Goal: Task Accomplishment & Management: Use online tool/utility

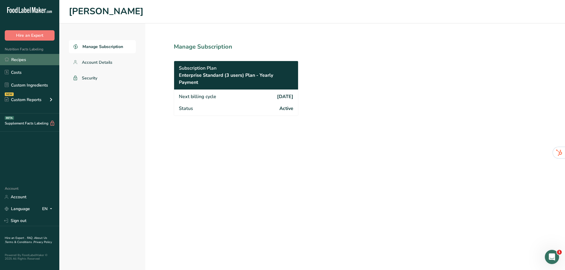
click at [45, 60] on link "Recipes" at bounding box center [29, 59] width 59 height 11
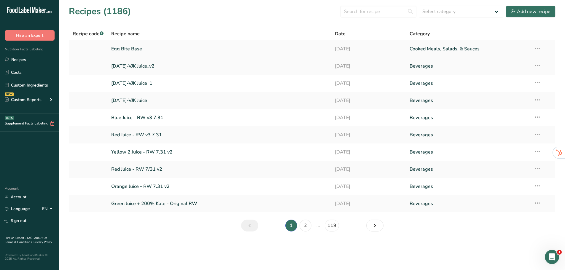
click at [124, 49] on link "Egg Bite Base" at bounding box center [219, 49] width 217 height 12
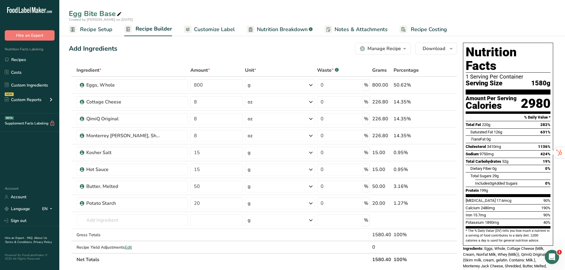
click at [293, 30] on span "Nutrition Breakdown" at bounding box center [282, 30] width 51 height 8
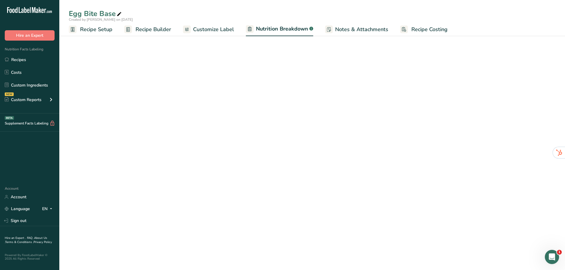
select select "Calories"
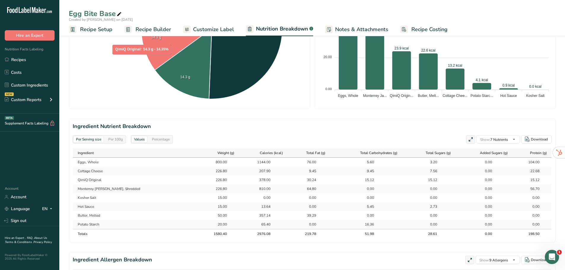
scroll to position [208, 0]
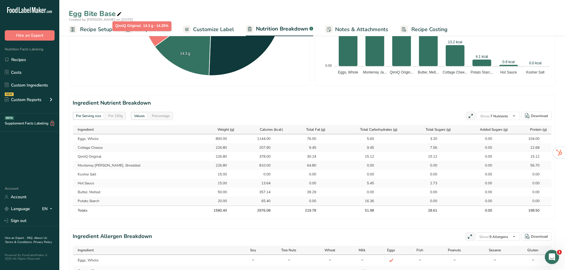
click at [114, 115] on div "Per 100g" at bounding box center [115, 116] width 19 height 7
click at [99, 118] on div "Per Serving size" at bounding box center [89, 116] width 30 height 7
click at [115, 118] on div "Per 100g" at bounding box center [115, 116] width 19 height 7
click at [91, 114] on div "Per Serving size" at bounding box center [89, 116] width 30 height 7
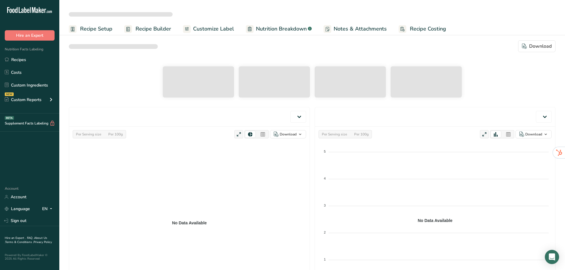
select select "Calories"
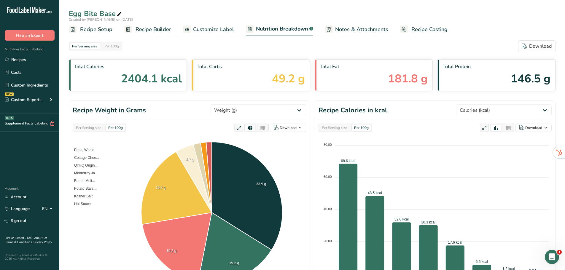
click at [99, 128] on div "Per Serving size" at bounding box center [89, 128] width 30 height 7
click at [98, 24] on link "Recipe Setup" at bounding box center [91, 29] width 44 height 13
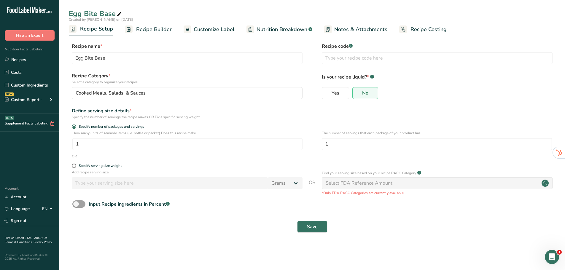
click at [140, 26] on span "Recipe Builder" at bounding box center [154, 30] width 36 height 8
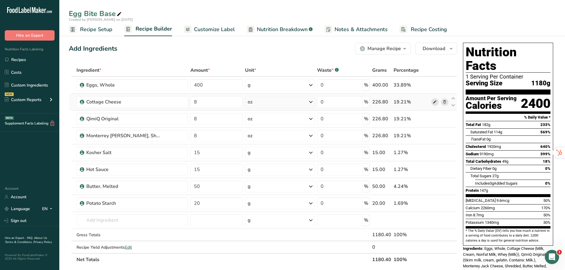
click at [434, 103] on icon at bounding box center [435, 102] width 4 height 6
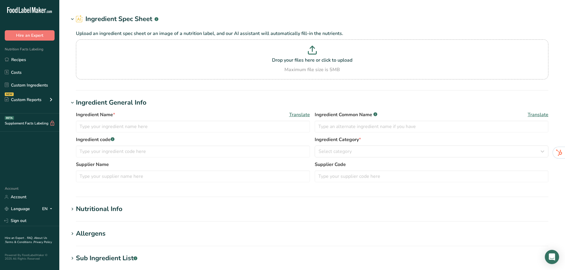
type input "Cottage Cheese"
type input "0.5"
select select "21"
select select "22"
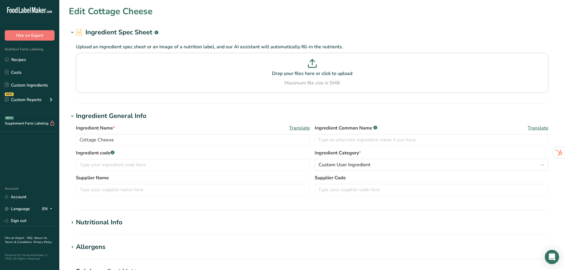
type input "105.183"
type KJ "440.086"
type Fat "4.781"
type Fat "2.869"
type Fat "0"
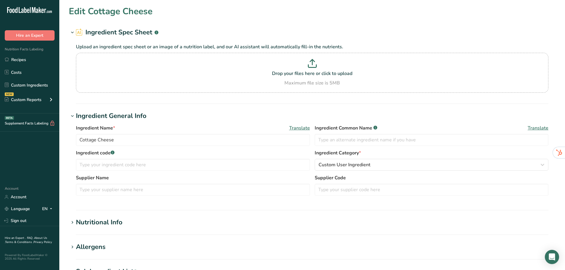
type input "23.905"
type input "392.046"
type Carbohydrates "4.781"
type Fiber "0"
type Sugars "3.825"
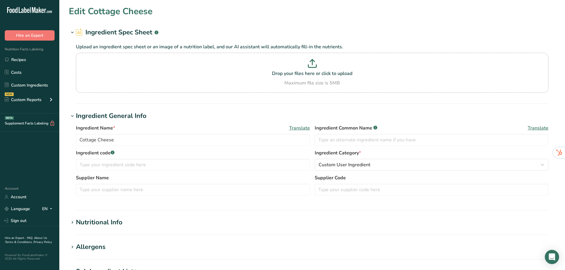
type Sugars "0"
type input "11.475"
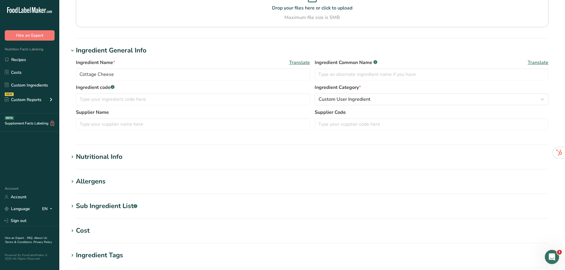
scroll to position [89, 0]
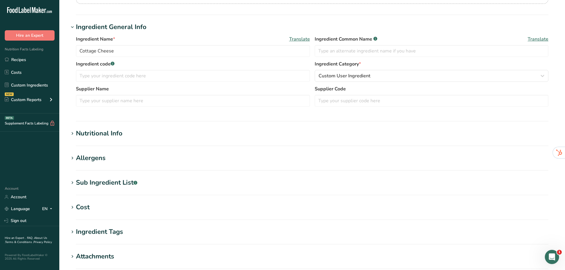
click at [97, 132] on div "Nutritional Info" at bounding box center [99, 134] width 47 height 10
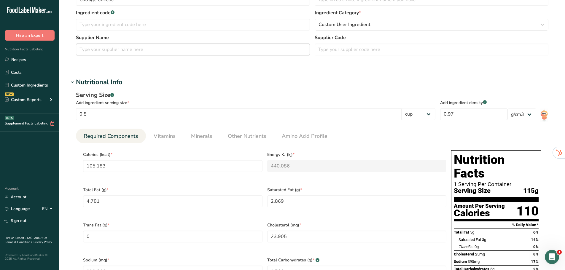
scroll to position [148, 0]
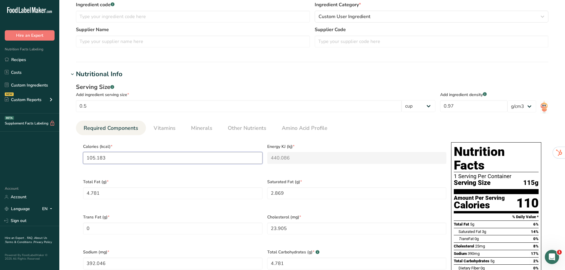
click at [123, 160] on input "105.183" at bounding box center [173, 158] width 180 height 12
type input "105.1829"
type KJ "440.1"
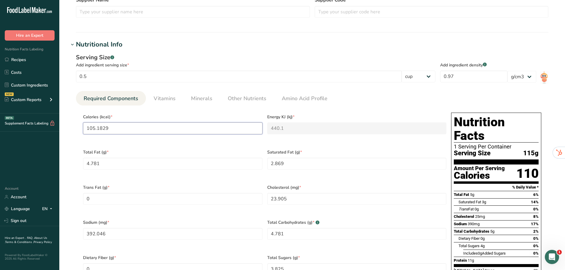
type input "1"
type KJ "4.2"
type input "11"
type KJ "46"
type input "110"
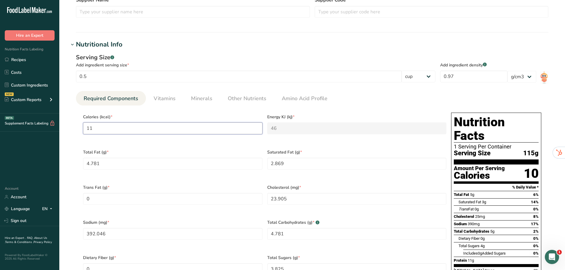
type KJ "460.2"
type input "110"
click at [146, 115] on span "Calories (kcal) *" at bounding box center [173, 117] width 180 height 6
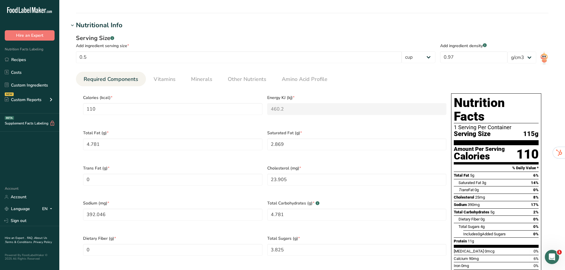
scroll to position [208, 0]
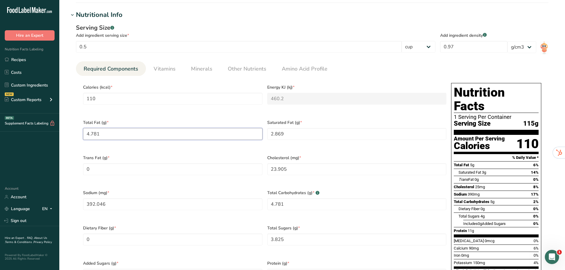
drag, startPoint x: 104, startPoint y: 131, endPoint x: 101, endPoint y: 131, distance: 3.3
click at [101, 131] on Fat "4.781" at bounding box center [173, 134] width 180 height 12
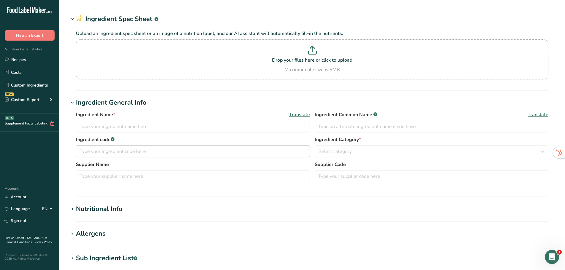
type input "Cottage Cheese"
type input "0.5"
select select "21"
select select "22"
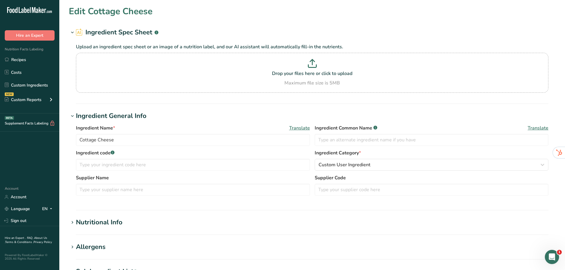
type input "105.183"
type KJ "440.086"
type Fat "4.781"
type Fat "2.869"
type Fat "0"
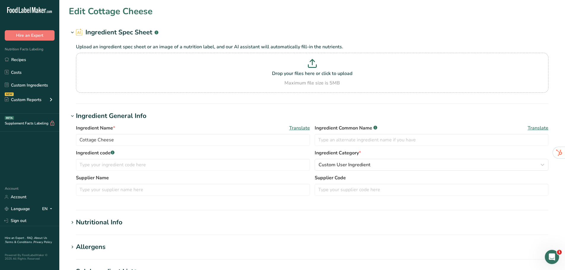
type input "23.905"
type input "392.046"
type Carbohydrates "4.781"
type Fiber "0"
type Sugars "3.825"
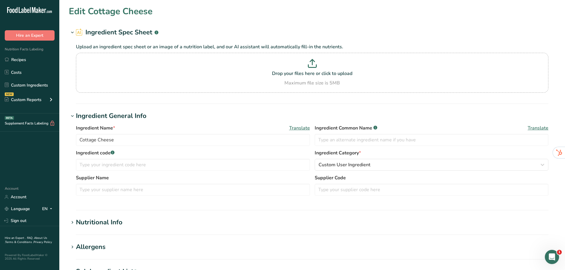
type Sugars "0"
type input "11.475"
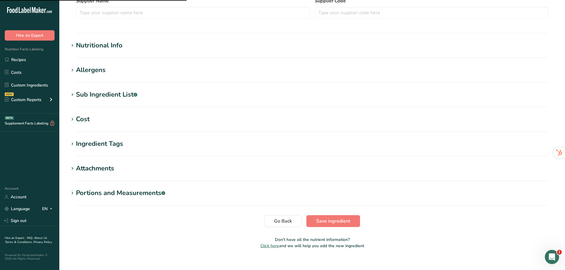
scroll to position [178, 0]
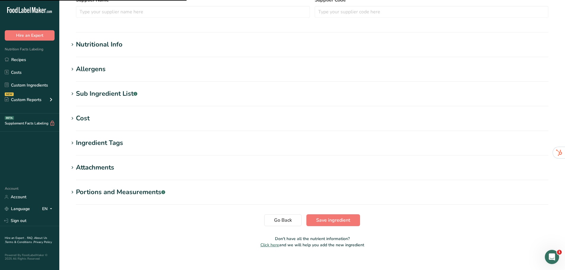
click at [95, 39] on section "Edit Cottage Cheese Ingredient Spec Sheet .a-a{fill:#347362;}.b-a{fill:#fff;} U…" at bounding box center [312, 40] width 506 height 436
click at [110, 44] on div "Nutritional Info" at bounding box center [99, 45] width 47 height 10
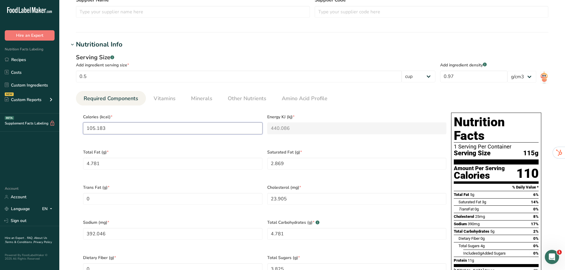
click at [150, 129] on input "105.183" at bounding box center [173, 129] width 180 height 12
type input "1"
type KJ "4.2"
type input "11"
type KJ "46"
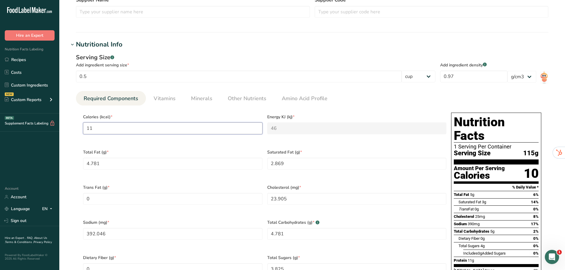
type input "110"
type KJ "460.2"
type input "110"
type Fat "5"
click at [74, 133] on div "Serving Size .a-a{fill:#347362;}.b-a{fill:#fff;} Add ingredient serving size * …" at bounding box center [312, 190] width 487 height 281
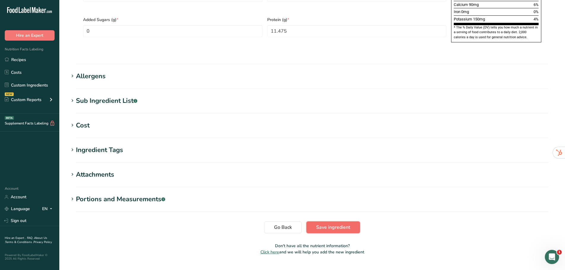
click at [337, 224] on span "Save ingredient" at bounding box center [333, 227] width 34 height 7
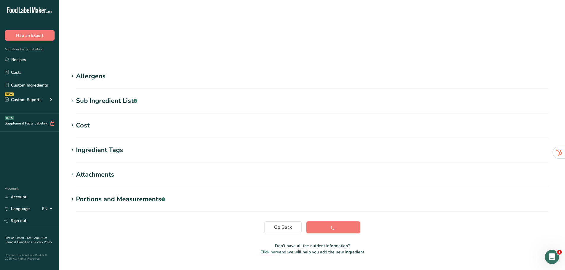
scroll to position [44, 0]
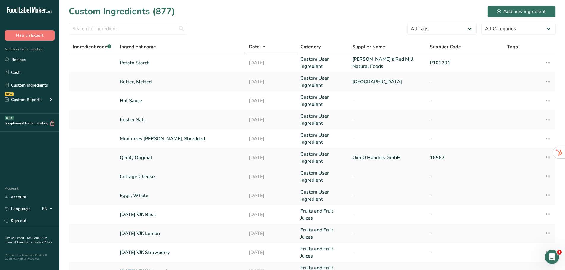
click at [548, 175] on icon at bounding box center [548, 176] width 7 height 11
click at [535, 188] on span "Edit Ingredient" at bounding box center [522, 189] width 28 height 6
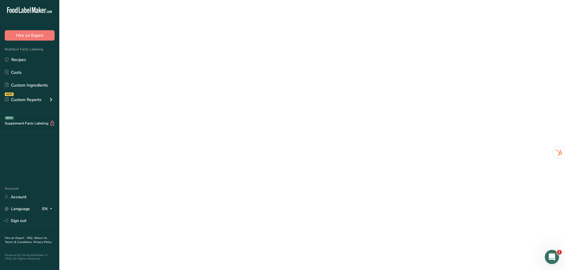
select select "21"
select select "22"
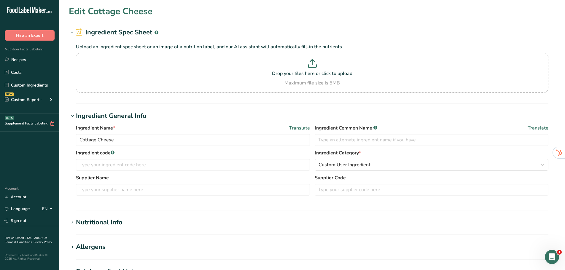
scroll to position [178, 0]
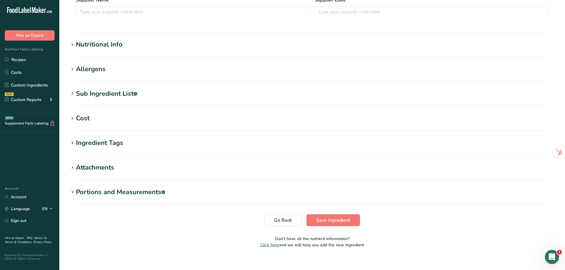
type input "110"
type KJ "460.2"
type Fat "5"
type Fat "2.869"
type Fat "0"
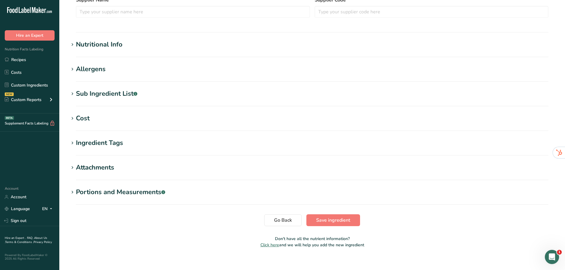
type input "23.905"
type input "392.046"
type Carbohydrates "4.781"
type Fiber "0"
type Sugars "3.825"
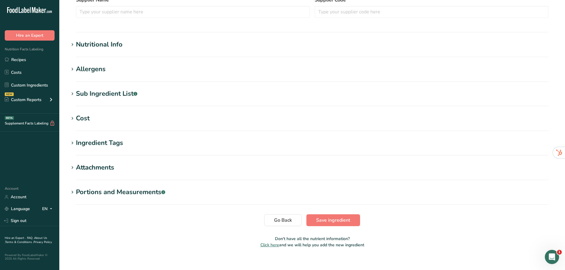
type Sugars "0"
type input "11.475"
click at [95, 40] on div "Nutritional Info" at bounding box center [99, 45] width 47 height 10
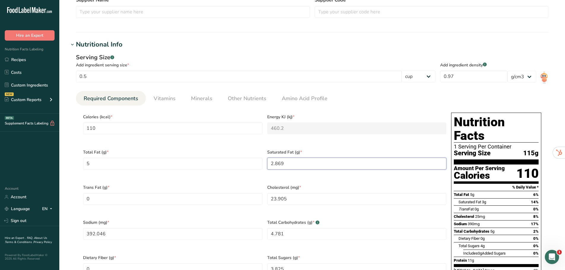
drag, startPoint x: 290, startPoint y: 161, endPoint x: 265, endPoint y: 159, distance: 24.7
click at [265, 159] on div "Saturated Fat (g) * 2.869" at bounding box center [357, 163] width 184 height 35
type Fat "3"
type Fat "5"
type input "25"
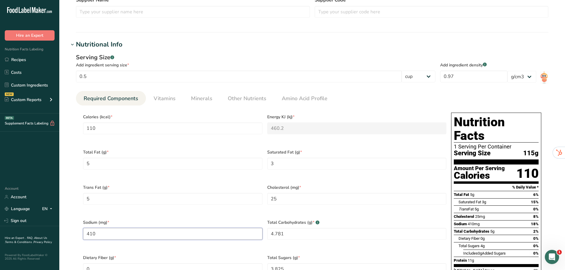
type input "410"
type Carbohydrates "5"
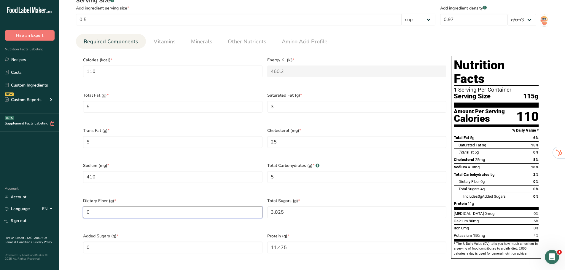
scroll to position [237, 0]
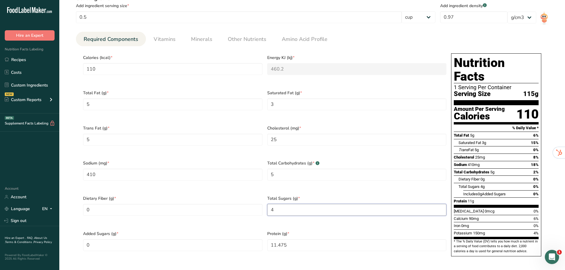
type Sugars "4"
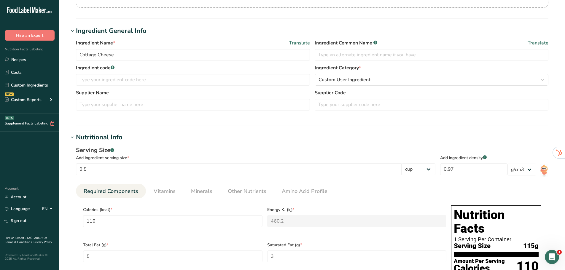
scroll to position [119, 0]
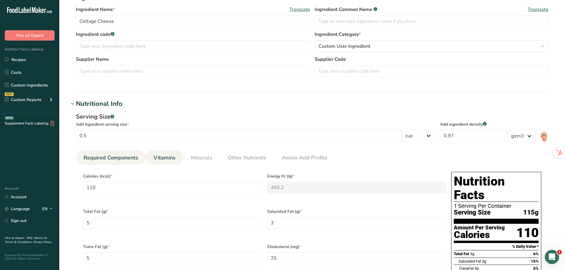
type input "12"
click at [159, 153] on link "Vitamins" at bounding box center [164, 157] width 27 height 15
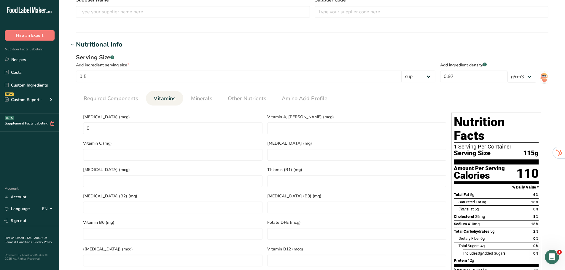
scroll to position [208, 0]
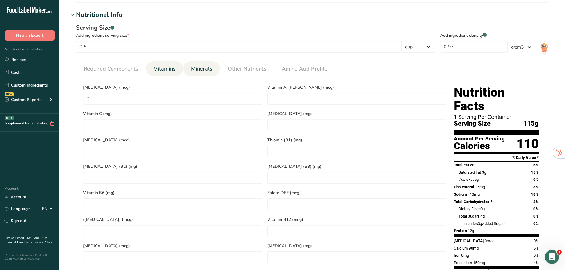
click at [199, 71] on span "Minerals" at bounding box center [201, 69] width 21 height 8
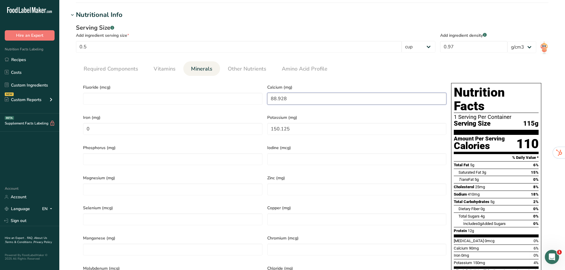
drag, startPoint x: 297, startPoint y: 99, endPoint x: 265, endPoint y: 102, distance: 32.8
click at [265, 102] on div "Calcium (mg) 88.928" at bounding box center [357, 96] width 184 height 30
type input "93"
click at [294, 128] on input "150.125" at bounding box center [357, 129] width 180 height 12
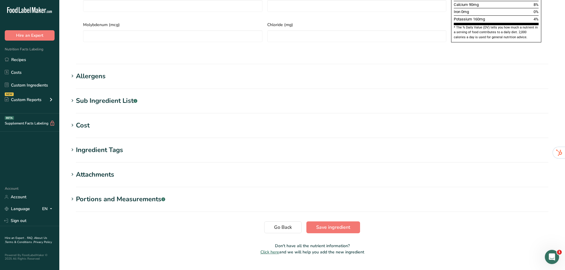
type input "156.9998"
click at [326, 224] on span "Save ingredient" at bounding box center [333, 227] width 34 height 7
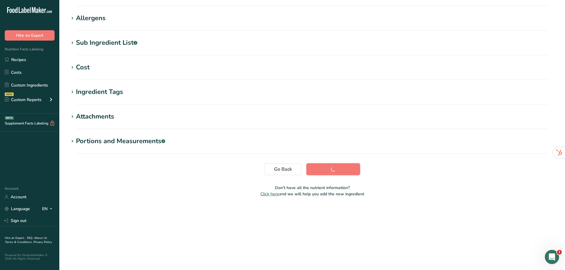
scroll to position [44, 0]
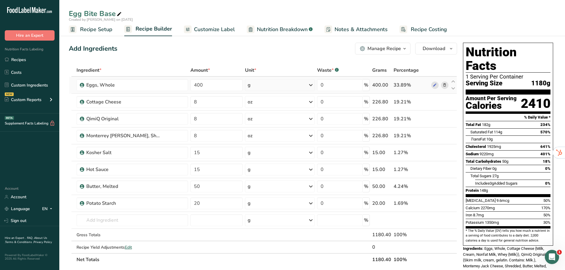
click at [307, 85] on div "g" at bounding box center [280, 85] width 70 height 12
click at [289, 54] on div "Add Ingredients Manage Recipe Delete Recipe Duplicate Recipe Scale Recipe Save …" at bounding box center [263, 49] width 389 height 12
click at [436, 103] on icon at bounding box center [435, 102] width 4 height 6
click at [225, 31] on span "Customize Label" at bounding box center [214, 30] width 41 height 8
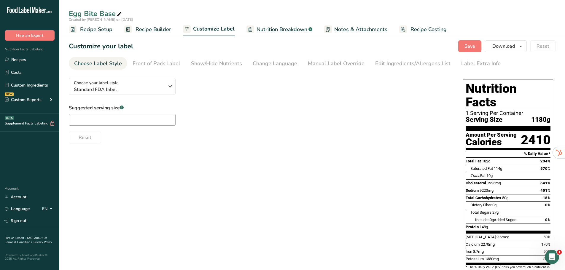
click at [277, 32] on span "Nutrition Breakdown" at bounding box center [282, 30] width 51 height 8
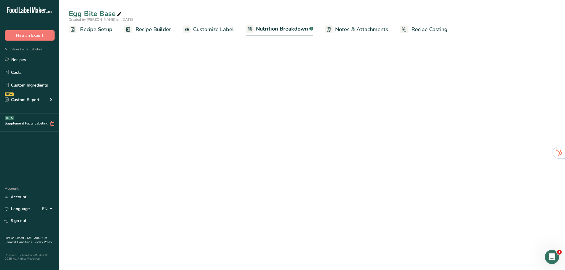
select select "Calories"
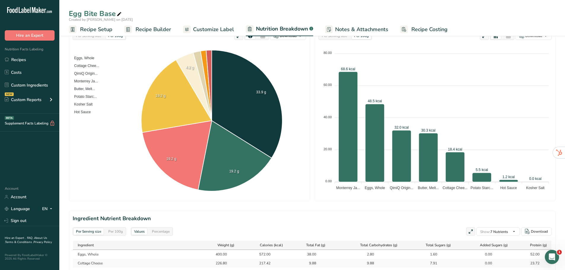
scroll to position [208, 0]
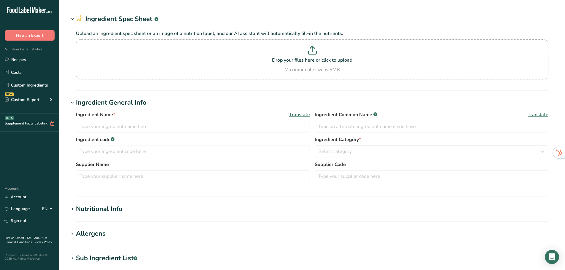
type input "Cottage Cheese"
type input "0.5"
select select "21"
select select "22"
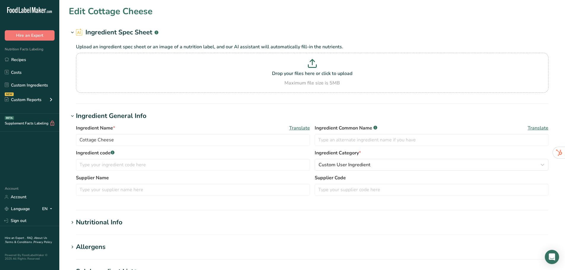
type input "110"
type KJ "460.2"
type Fat "5"
type Fat "3"
type Fat "5"
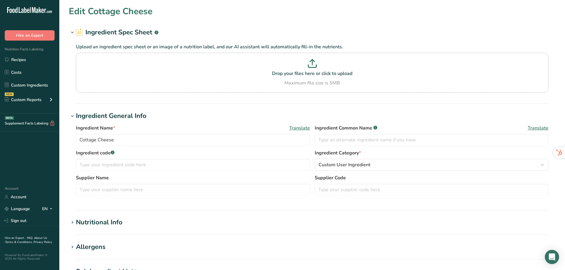
type input "25"
type input "410"
type Carbohydrates "5"
type Fiber "0"
type Sugars "4"
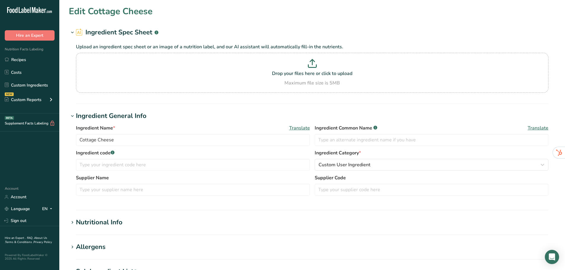
type Sugars "0"
type input "12"
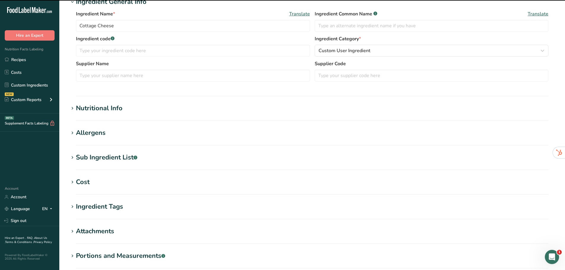
scroll to position [119, 0]
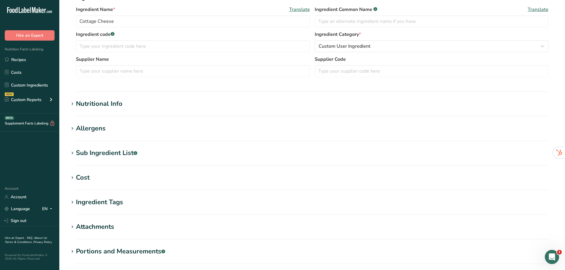
click at [99, 102] on div "Nutritional Info" at bounding box center [99, 104] width 47 height 10
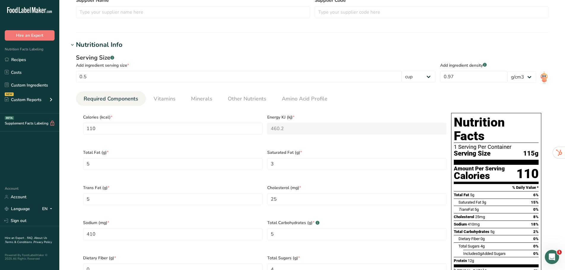
scroll to position [178, 0]
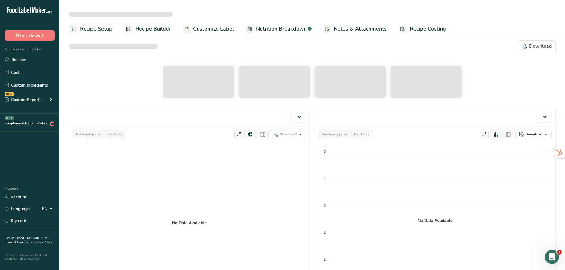
select select "Calories"
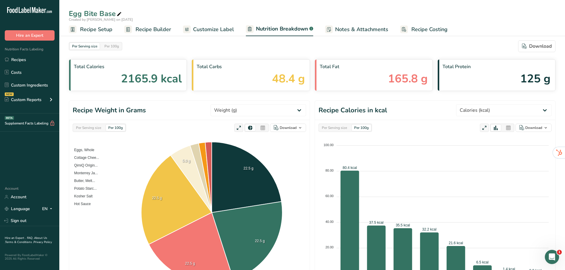
click at [165, 29] on span "Recipe Builder" at bounding box center [154, 30] width 36 height 8
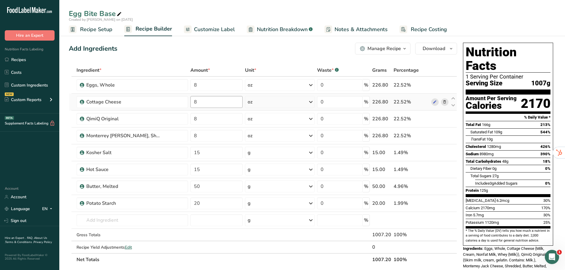
click at [275, 31] on span "Nutrition Breakdown" at bounding box center [282, 30] width 51 height 8
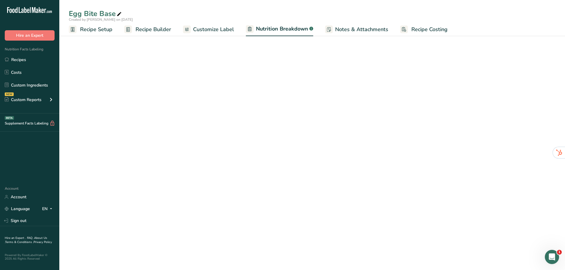
select select "Calories"
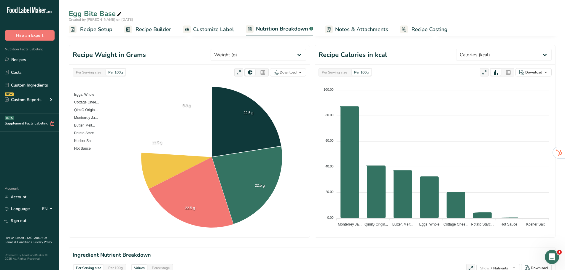
scroll to position [237, 0]
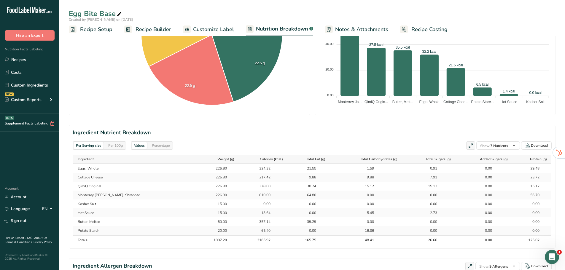
click at [156, 26] on span "Recipe Builder" at bounding box center [154, 30] width 36 height 8
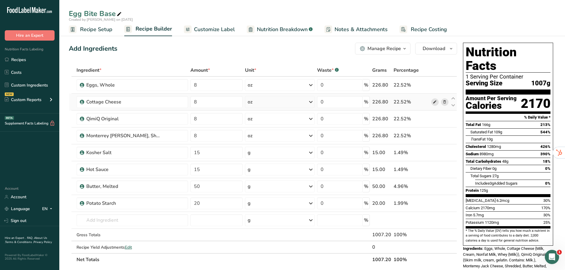
click at [434, 102] on icon at bounding box center [435, 102] width 4 height 6
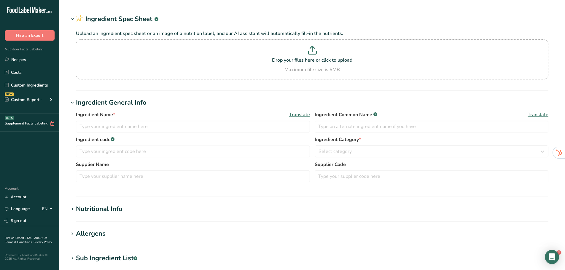
type input "Cottage Cheese"
type input "0.5"
select select "21"
select select "22"
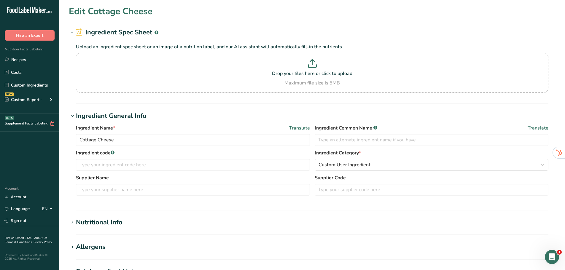
type input "110"
type KJ "460.2"
type Fat "5"
type Fat "3"
type Fat "5"
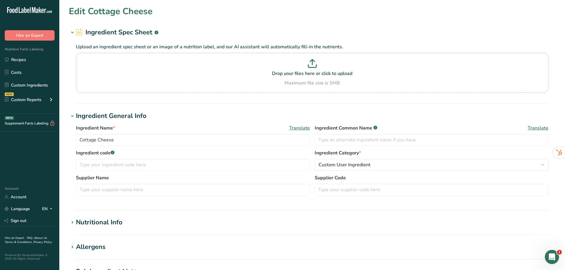
type input "25"
type input "410"
type Carbohydrates "5"
type Fiber "0"
type Sugars "4"
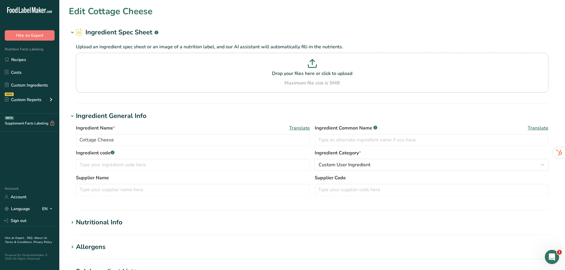
type Sugars "0"
type input "12"
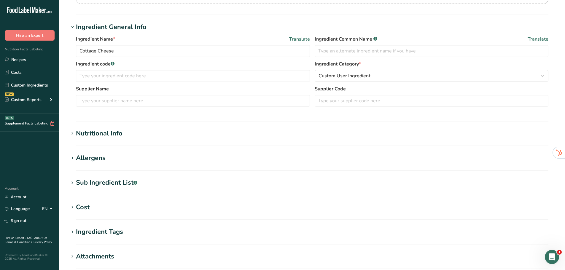
scroll to position [119, 0]
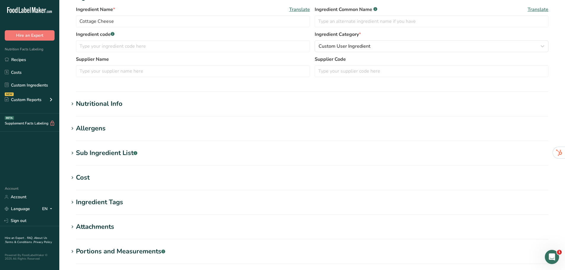
click at [105, 104] on div "Nutritional Info" at bounding box center [99, 104] width 47 height 10
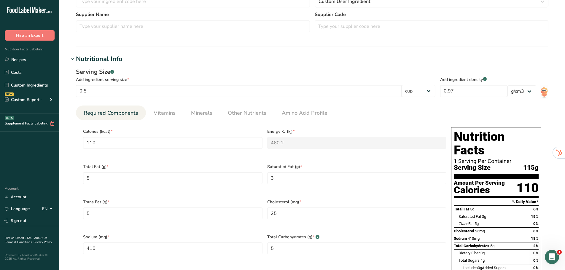
scroll to position [178, 0]
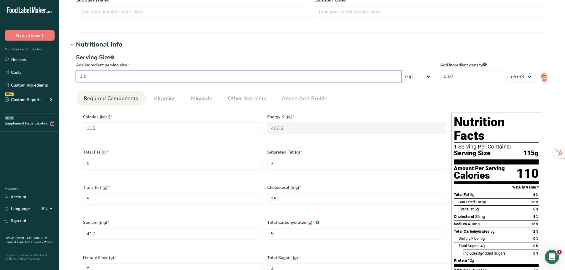
drag, startPoint x: 103, startPoint y: 77, endPoint x: 71, endPoint y: 77, distance: 32.1
click at [71, 77] on div "Serving Size .a-a{fill:#347362;}.b-a{fill:#fff;} Add ingredient serving size * …" at bounding box center [312, 190] width 487 height 281
type input "1"
type input "220"
type KJ "920.4"
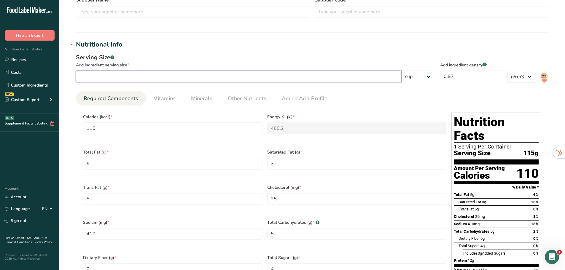
type Fat "10"
type Fat "6"
type Fat "10"
type input "50"
type input "820"
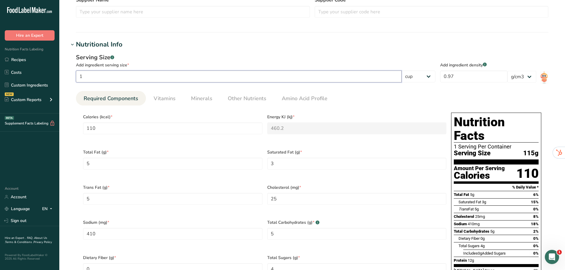
type Carbohydrates "10"
type Sugars "8"
type input "24.0001"
type input "11"
type input "2420.0002"
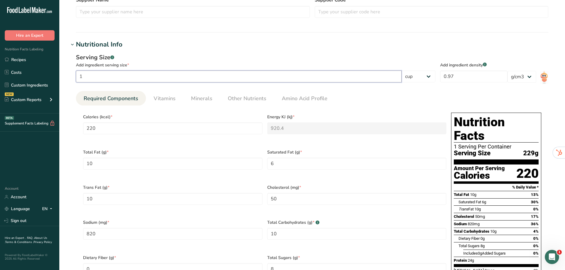
type KJ "10124.4001"
type Fat "110.0005"
type Fat "66.0003"
type Fat "110.0005"
type input "549.9998"
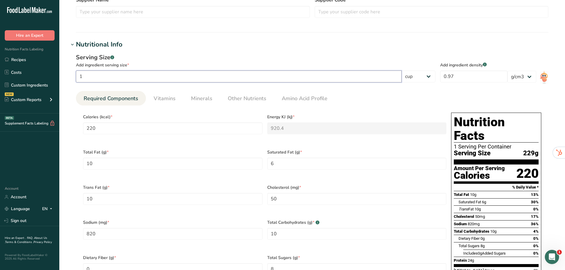
type input "9020.0004"
type Carbohydrates "110.0005"
type Sugars "88.0004"
type input "264.0011"
type input "113"
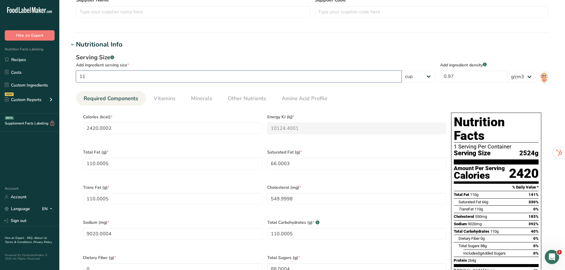
type input "24860.0018"
type KJ "104005.2005"
type Fat "1130.0048"
type Fat "678.0029"
type Fat "1130.0048"
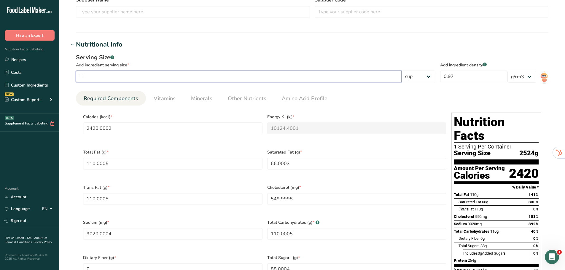
type input "5649.998"
type input "92660.0042"
type Carbohydrates "1130.0048"
type Sugars "904.0038"
type input "2712.0115"
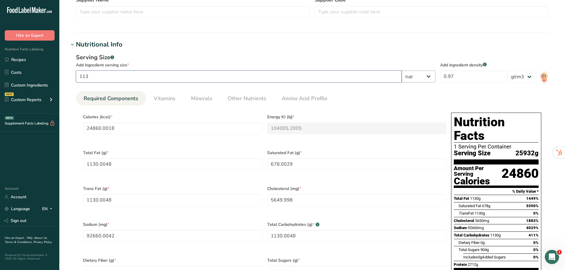
type input "113"
click at [436, 81] on select "g kg mg mcg lb oz l mL fl oz tbsp tsp cup qt gallon" at bounding box center [419, 77] width 34 height 12
select select "0"
click at [436, 71] on select "g kg mg mcg lb oz l mL fl oz tbsp tsp cup qt gallon" at bounding box center [419, 77] width 34 height 12
type input "108.327"
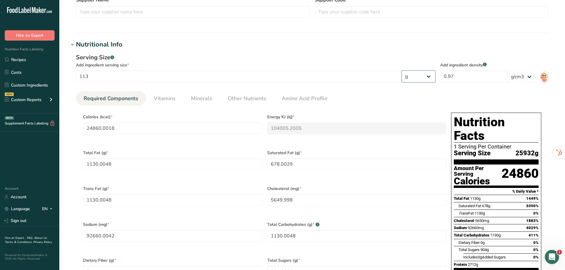
type KJ "453.2007"
type Fat "4.924"
type Fat "2.9544"
type Fat "4.924"
type input "24.6198"
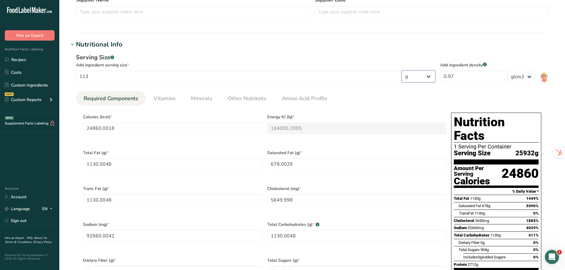
type input "403.7643"
type Carbohydrates "4.924"
type Sugars "3.9392"
type input "11.8175"
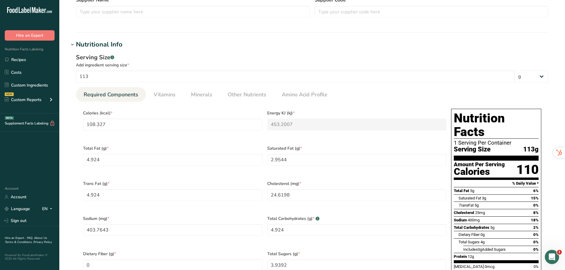
click at [352, 45] on h1 "Nutritional Info" at bounding box center [312, 45] width 487 height 10
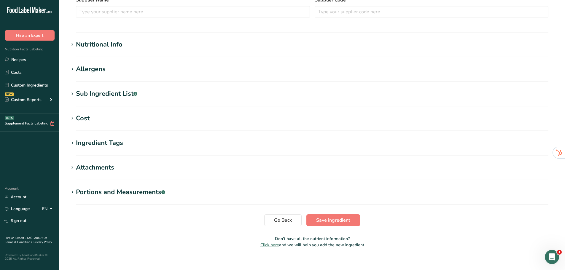
click at [352, 44] on h1 "Nutritional Info" at bounding box center [312, 45] width 487 height 10
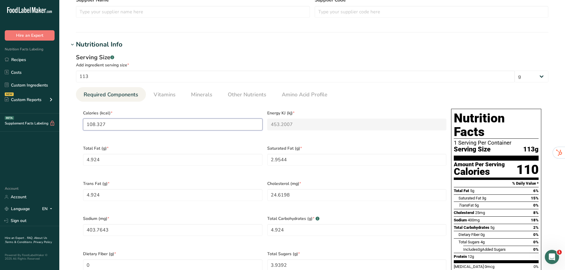
click at [107, 123] on input "108.327" at bounding box center [173, 125] width 180 height 12
type input "1"
type KJ "4.2"
type input "11"
type KJ "46"
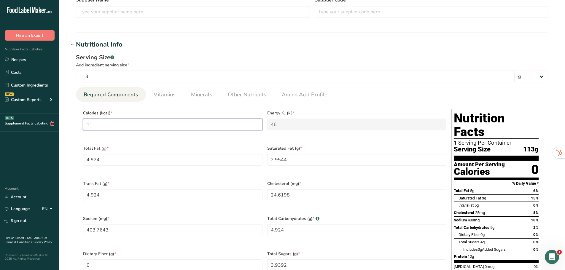
type input "110"
type KJ "460.2"
type input "110"
type Fat "5"
type Fat "3"
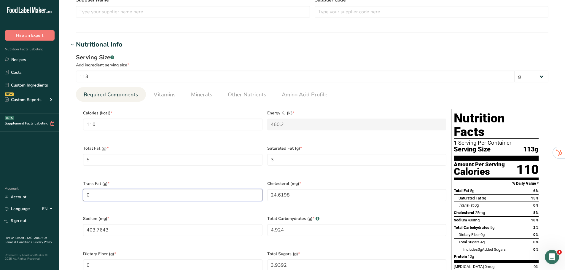
type Fat "0"
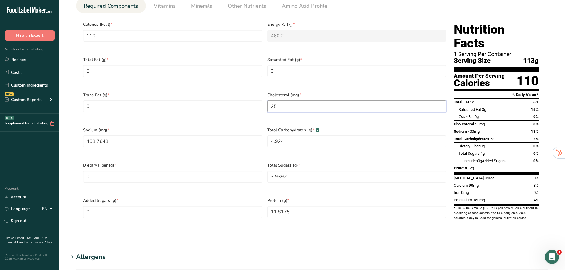
scroll to position [267, 0]
type input "25"
drag, startPoint x: 116, startPoint y: 132, endPoint x: 76, endPoint y: 132, distance: 40.4
click at [76, 132] on div "Serving Size .a-a{fill:#347362;}.b-a{fill:#fff;} Add ingredient serving size * …" at bounding box center [312, 99] width 487 height 277
type input "410"
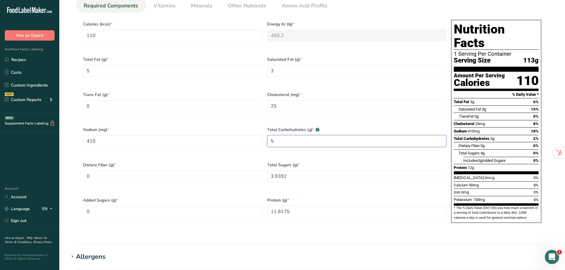
type Carbohydrates "5"
type Sugars "4"
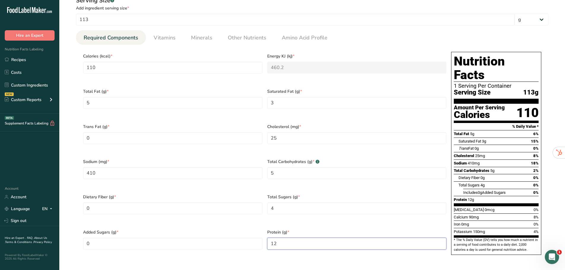
scroll to position [178, 0]
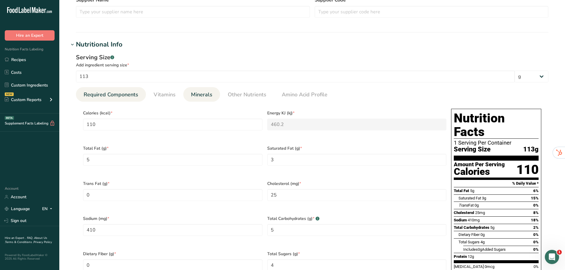
type input "12"
click at [210, 97] on span "Minerals" at bounding box center [201, 95] width 21 height 8
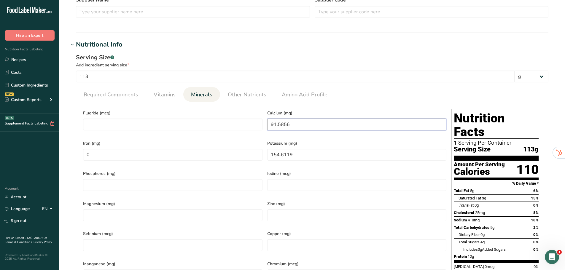
click at [300, 122] on input "91.5856" at bounding box center [357, 125] width 180 height 12
type input "93"
type input "157"
click at [169, 99] on link "Vitamins" at bounding box center [164, 94] width 27 height 15
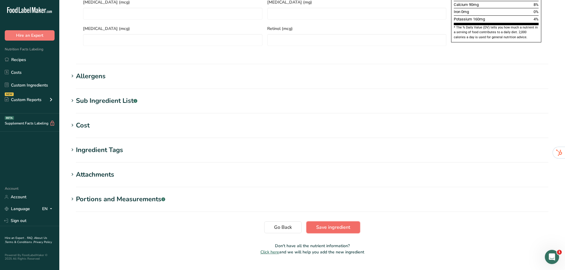
click at [330, 224] on span "Save ingredient" at bounding box center [333, 227] width 34 height 7
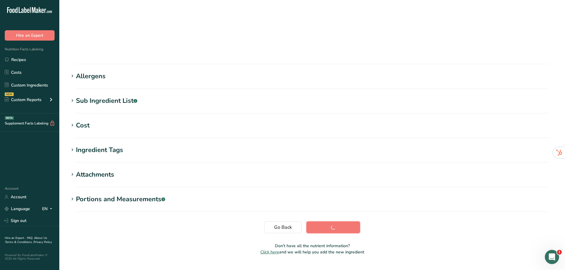
scroll to position [44, 0]
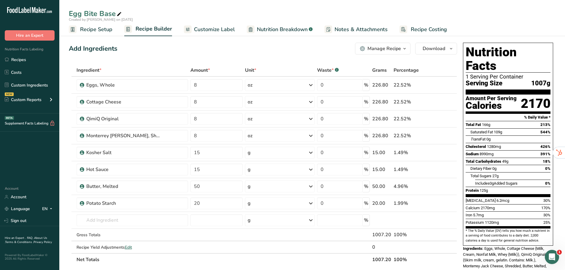
drag, startPoint x: 264, startPoint y: 32, endPoint x: 263, endPoint y: 42, distance: 9.6
click at [264, 32] on span "Nutrition Breakdown" at bounding box center [282, 30] width 51 height 8
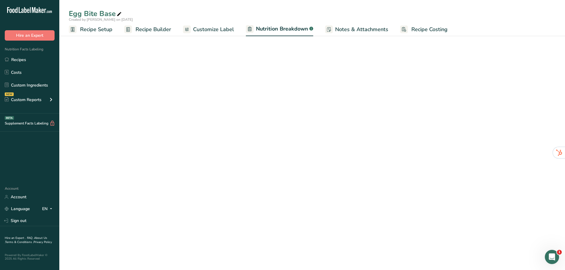
select select "Calories"
